Goal: Information Seeking & Learning: Stay updated

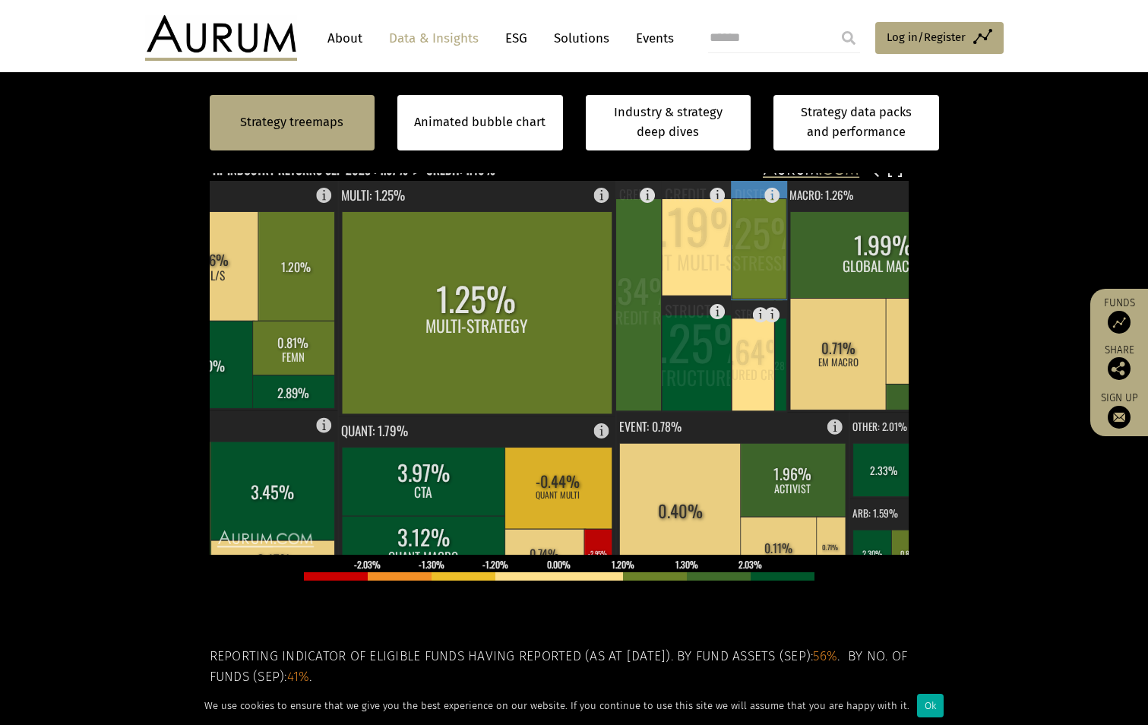
scroll to position [380, 0]
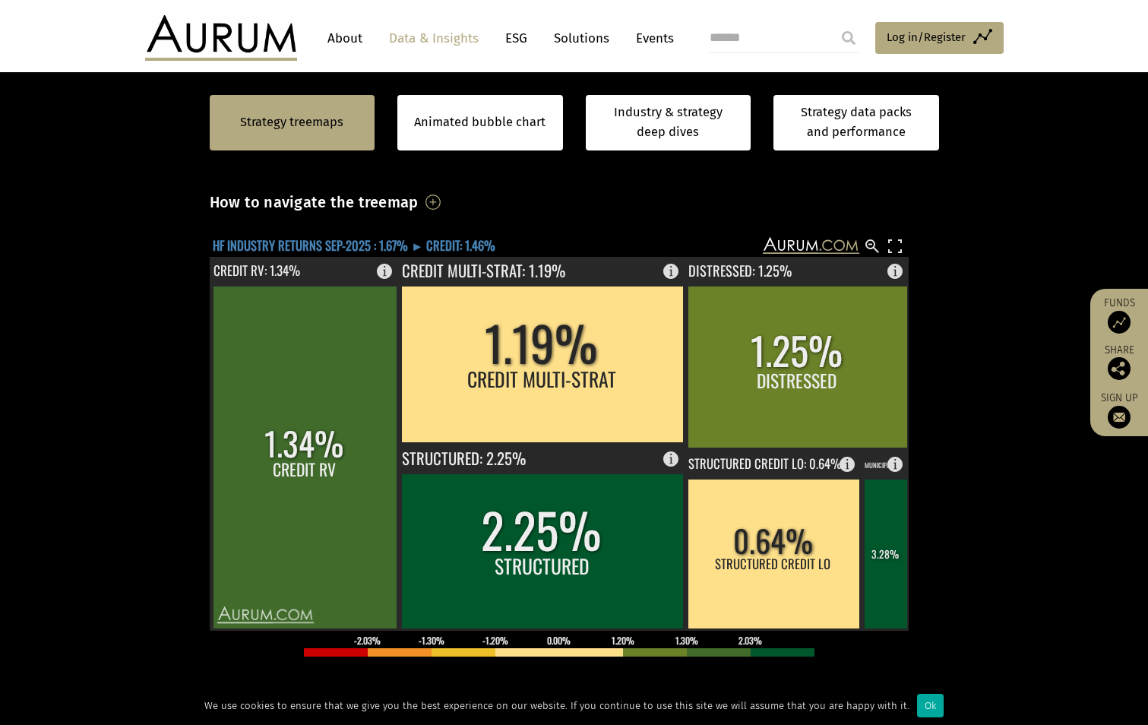
click at [417, 243] on text "HF INDUSTRY RETURNS SEP-2025 : 1.67% ► CREDIT: 1.46%" at bounding box center [354, 244] width 283 height 19
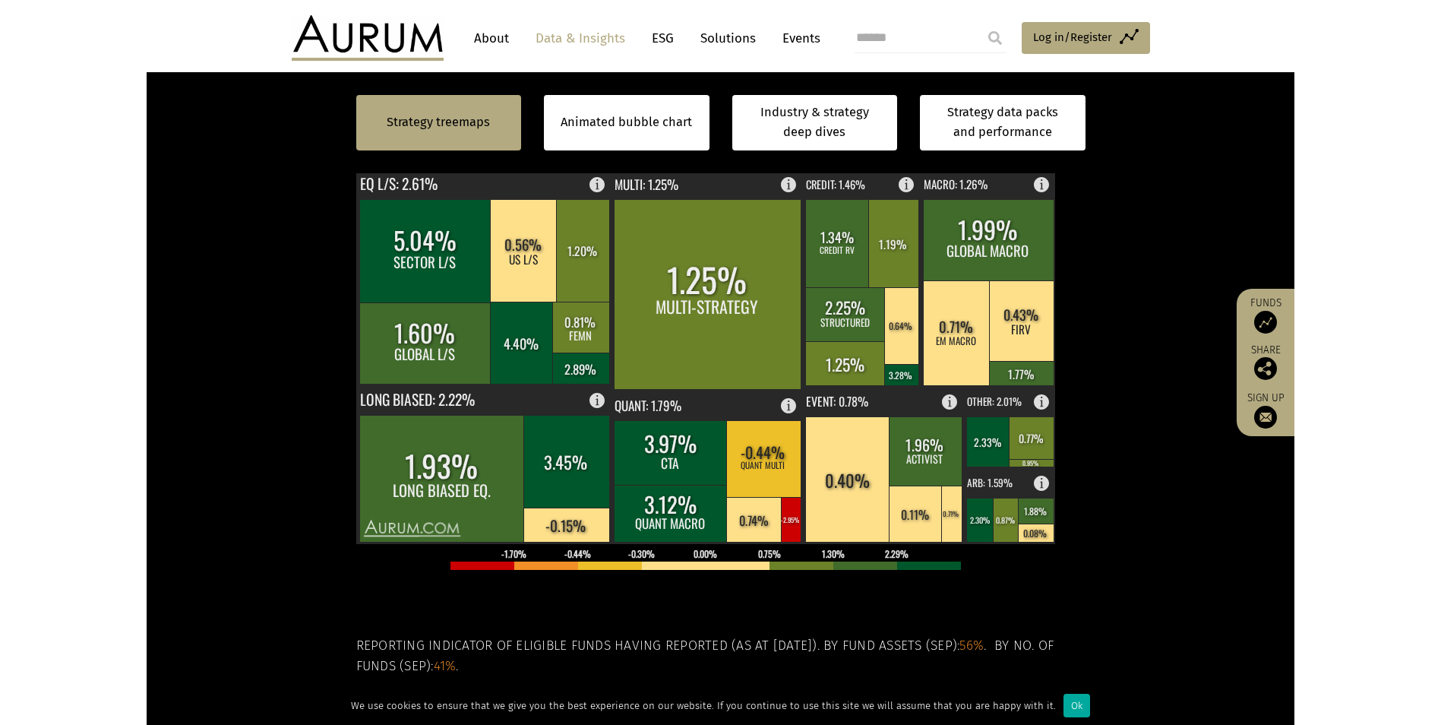
scroll to position [532, 0]
